Goal: Information Seeking & Learning: Learn about a topic

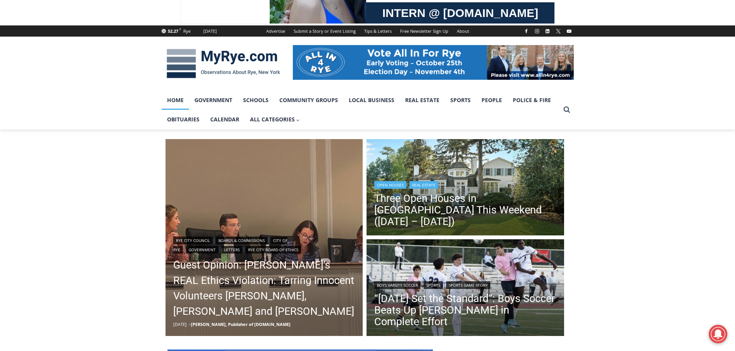
scroll to position [77, 0]
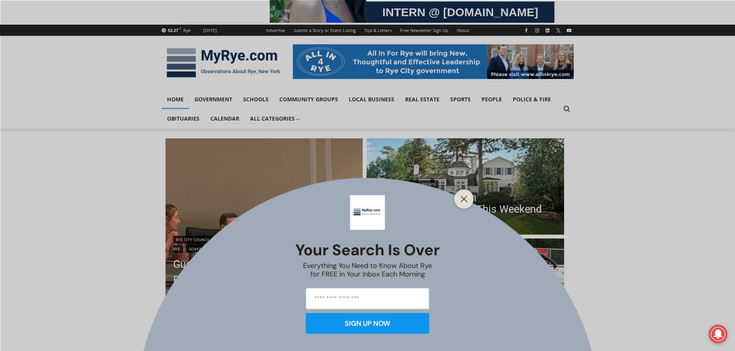
click at [594, 212] on div "Your Search is Over Everything You Need to Know About Rye for FREE in Your Inbo…" at bounding box center [367, 175] width 735 height 351
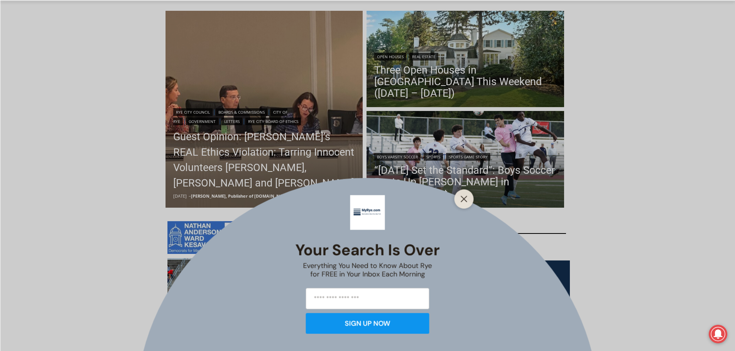
scroll to position [270, 0]
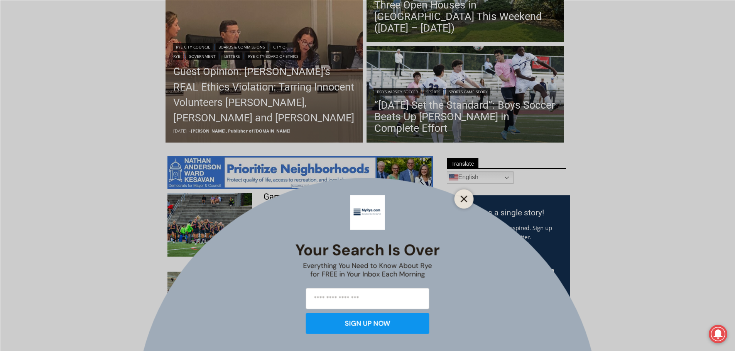
click at [460, 200] on button "Close" at bounding box center [464, 199] width 11 height 11
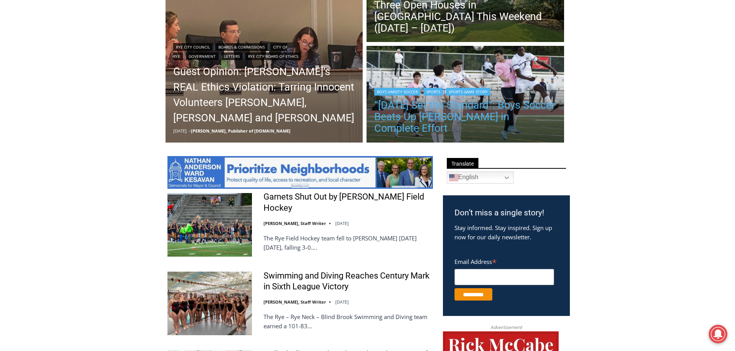
click at [468, 123] on link "“[DATE] Set the Standard”: Boys Soccer Beats Up [PERSON_NAME] in Complete Effort" at bounding box center [465, 117] width 182 height 35
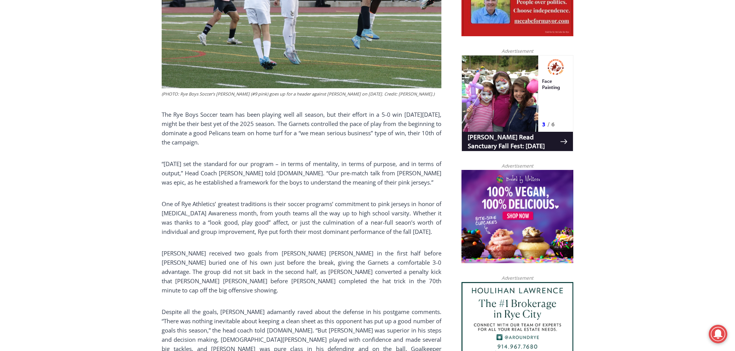
scroll to position [463, 0]
